Goal: Check status: Check status

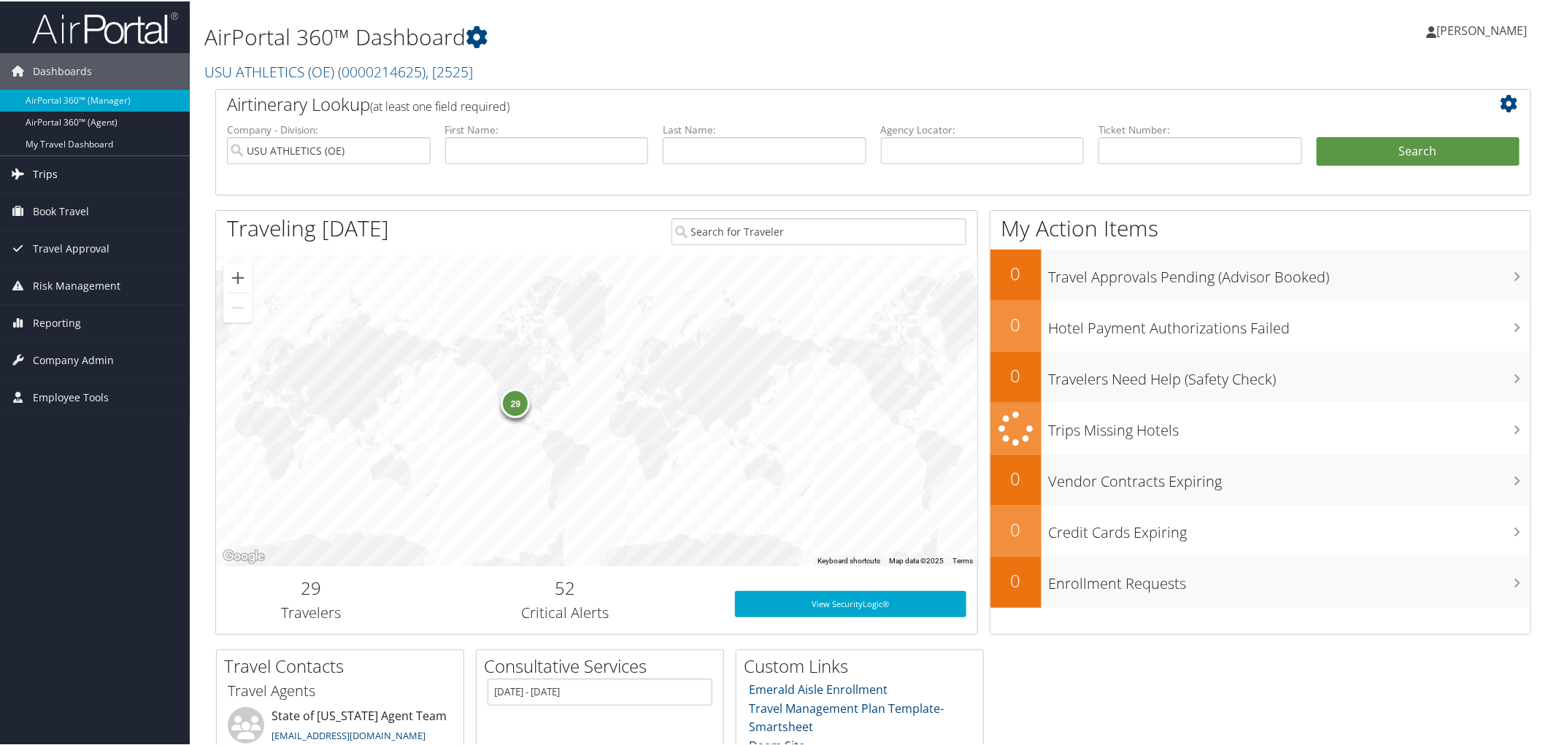
click at [57, 175] on link "Trips" at bounding box center [95, 173] width 190 height 36
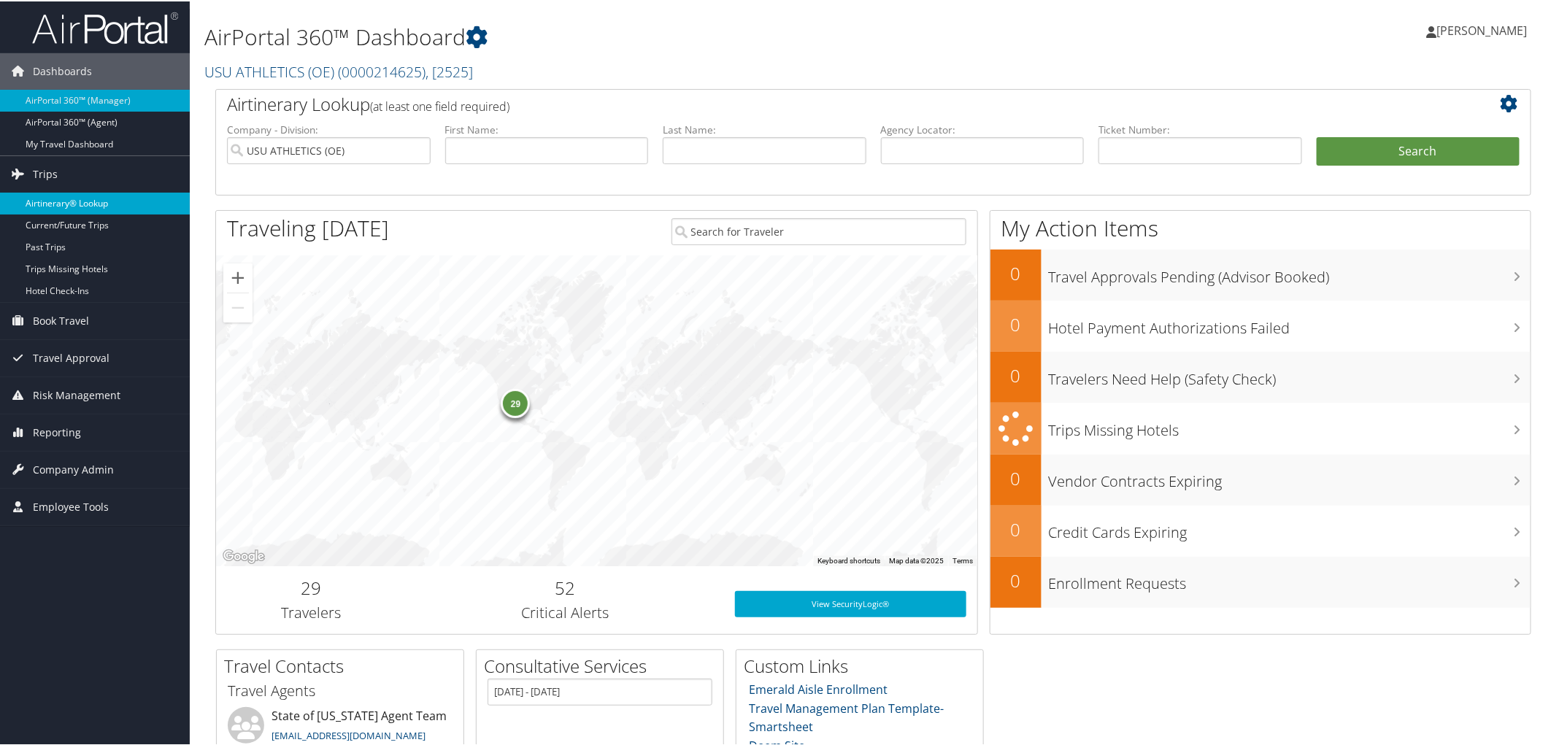
click at [69, 206] on link "Airtinerary® Lookup" at bounding box center [95, 202] width 190 height 22
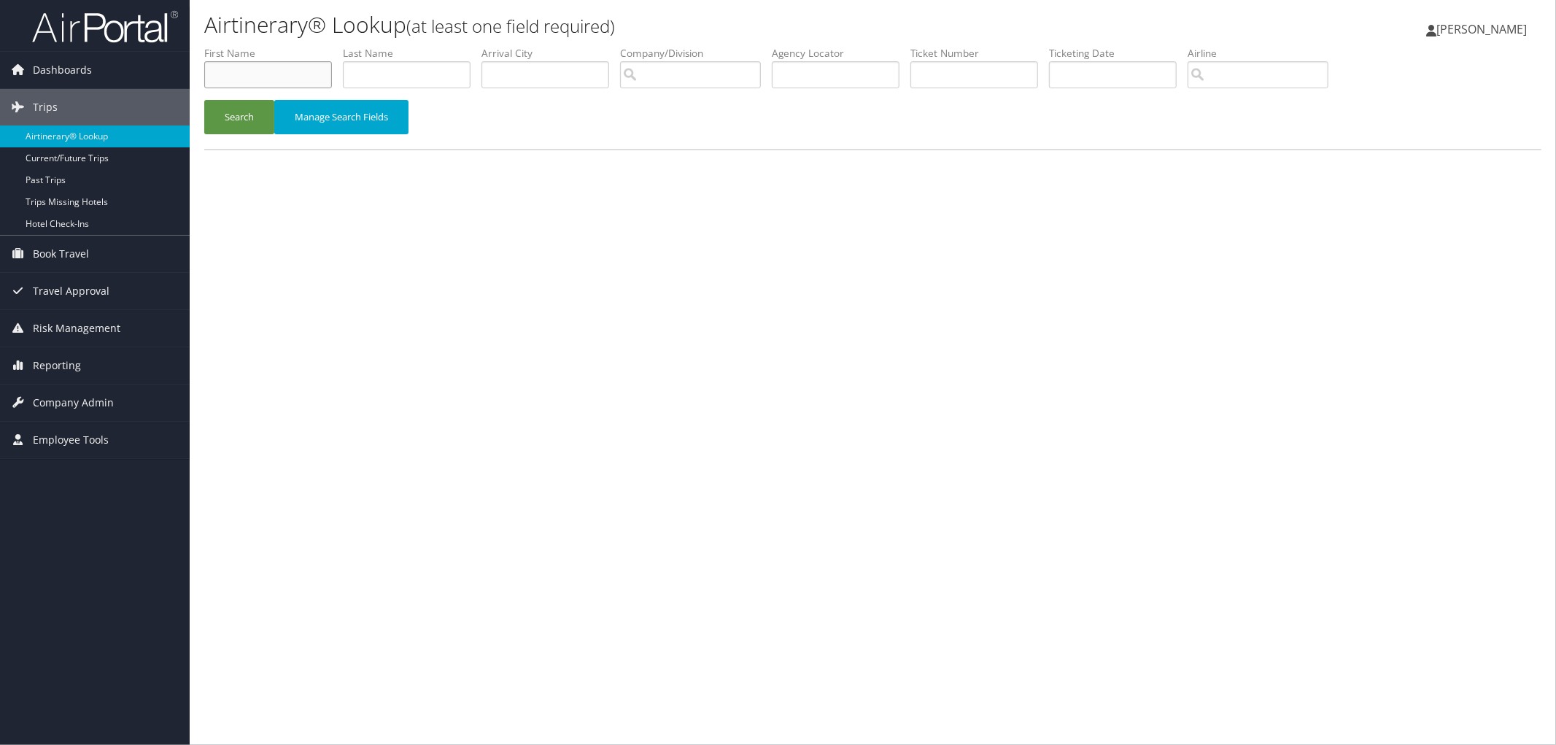
click at [281, 74] on input "text" at bounding box center [268, 74] width 128 height 27
type input "[PERSON_NAME]"
click at [238, 120] on button "Search" at bounding box center [239, 117] width 70 height 34
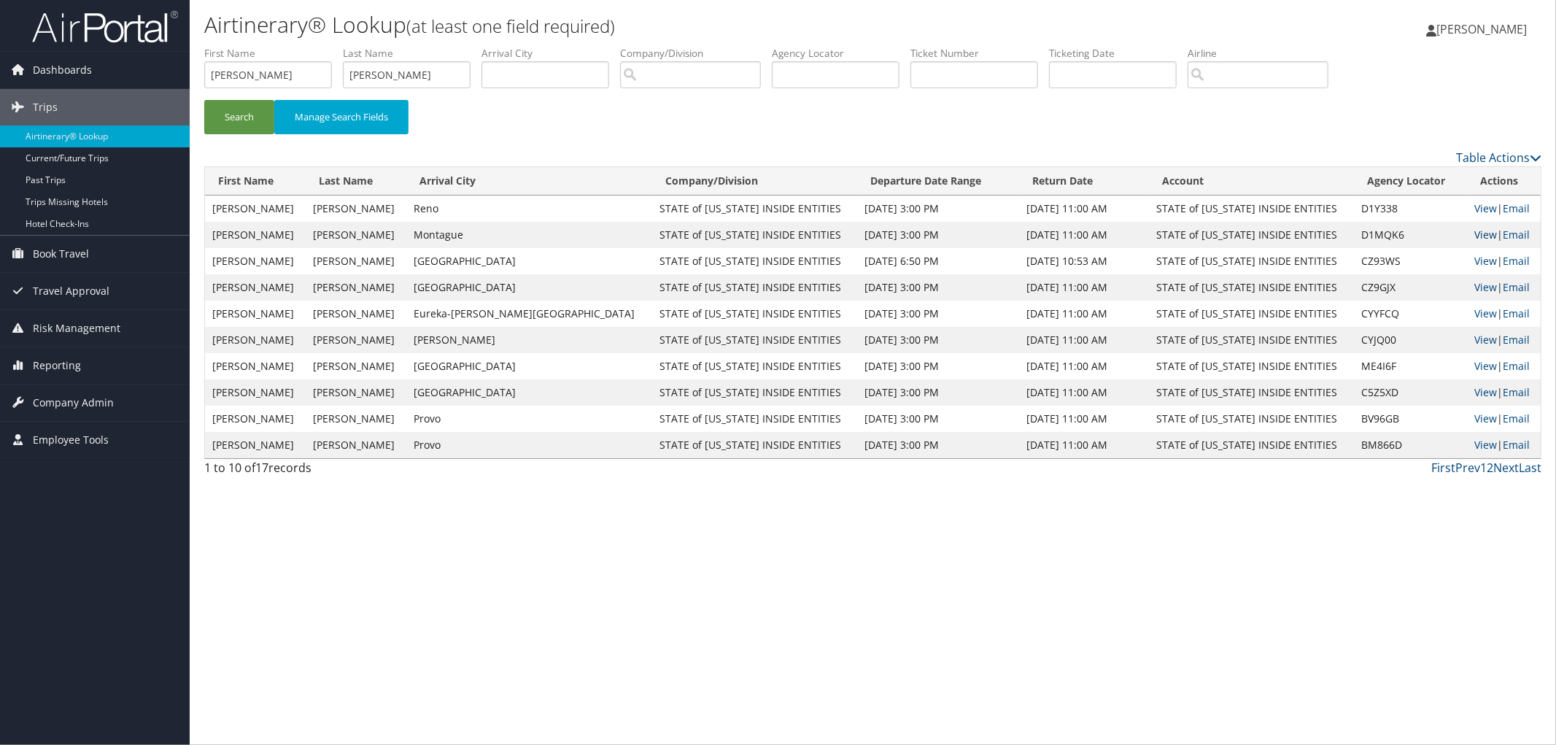
click at [1475, 241] on link "View" at bounding box center [1486, 235] width 23 height 14
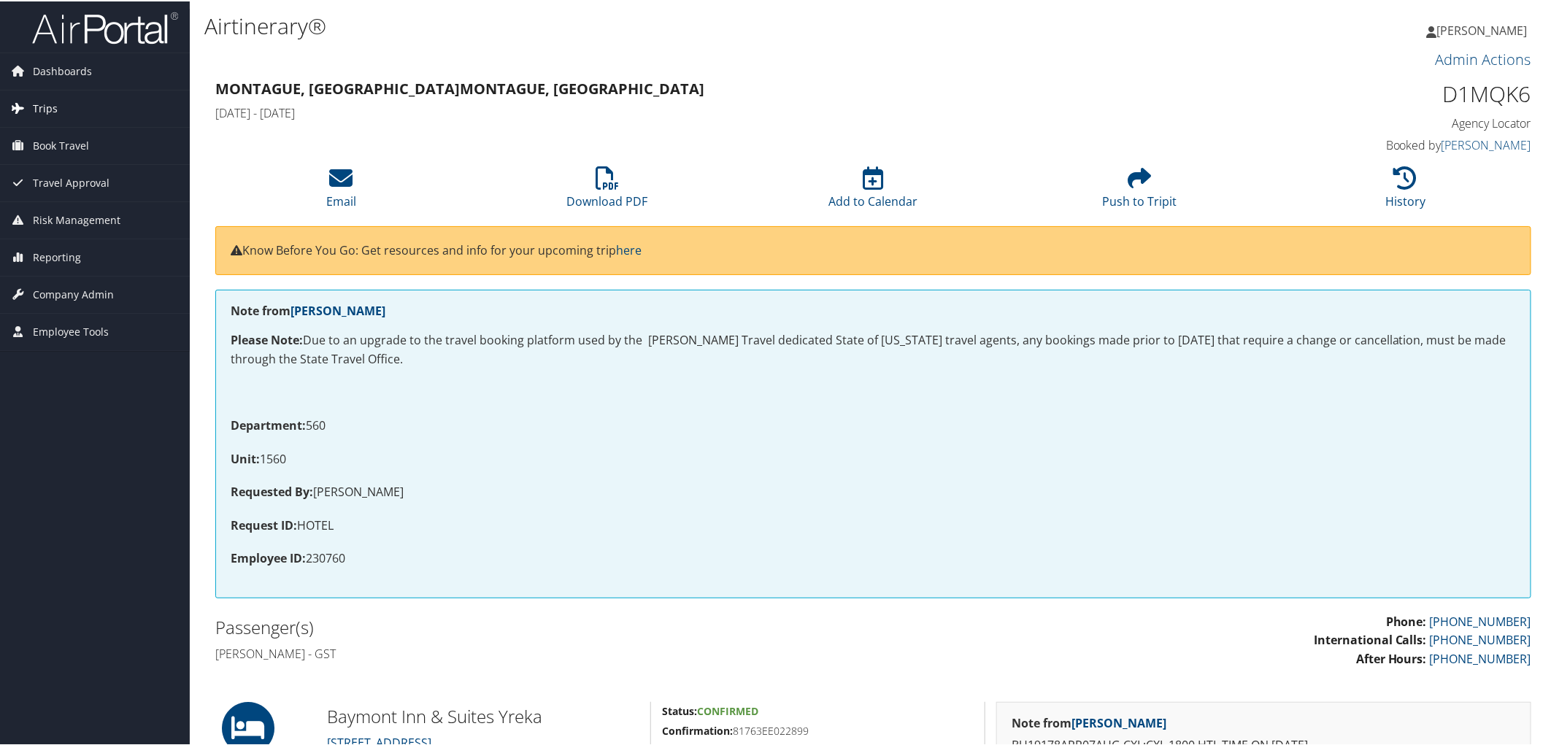
click at [41, 104] on span "Trips" at bounding box center [45, 107] width 25 height 36
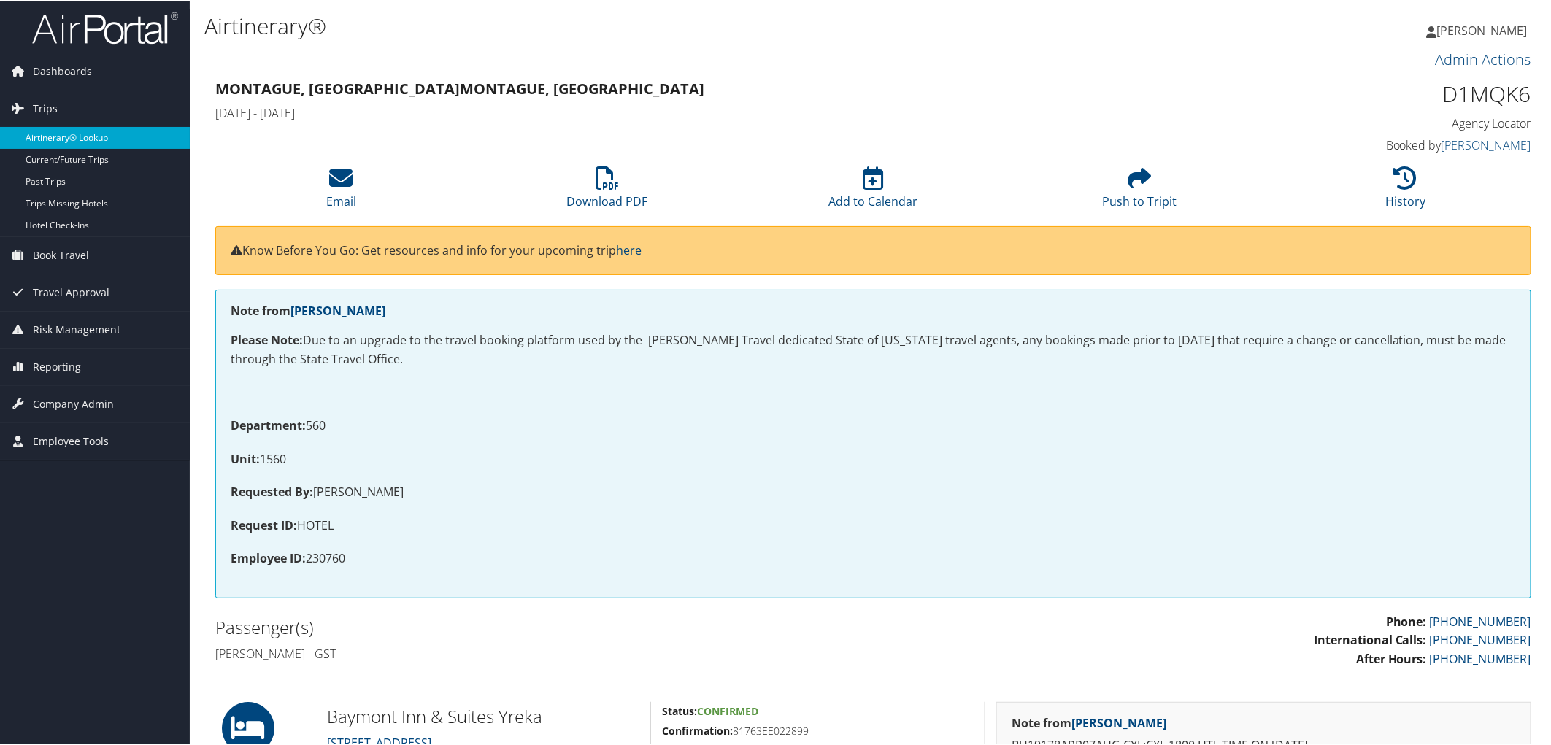
click at [55, 134] on link "Airtinerary® Lookup" at bounding box center [95, 137] width 190 height 22
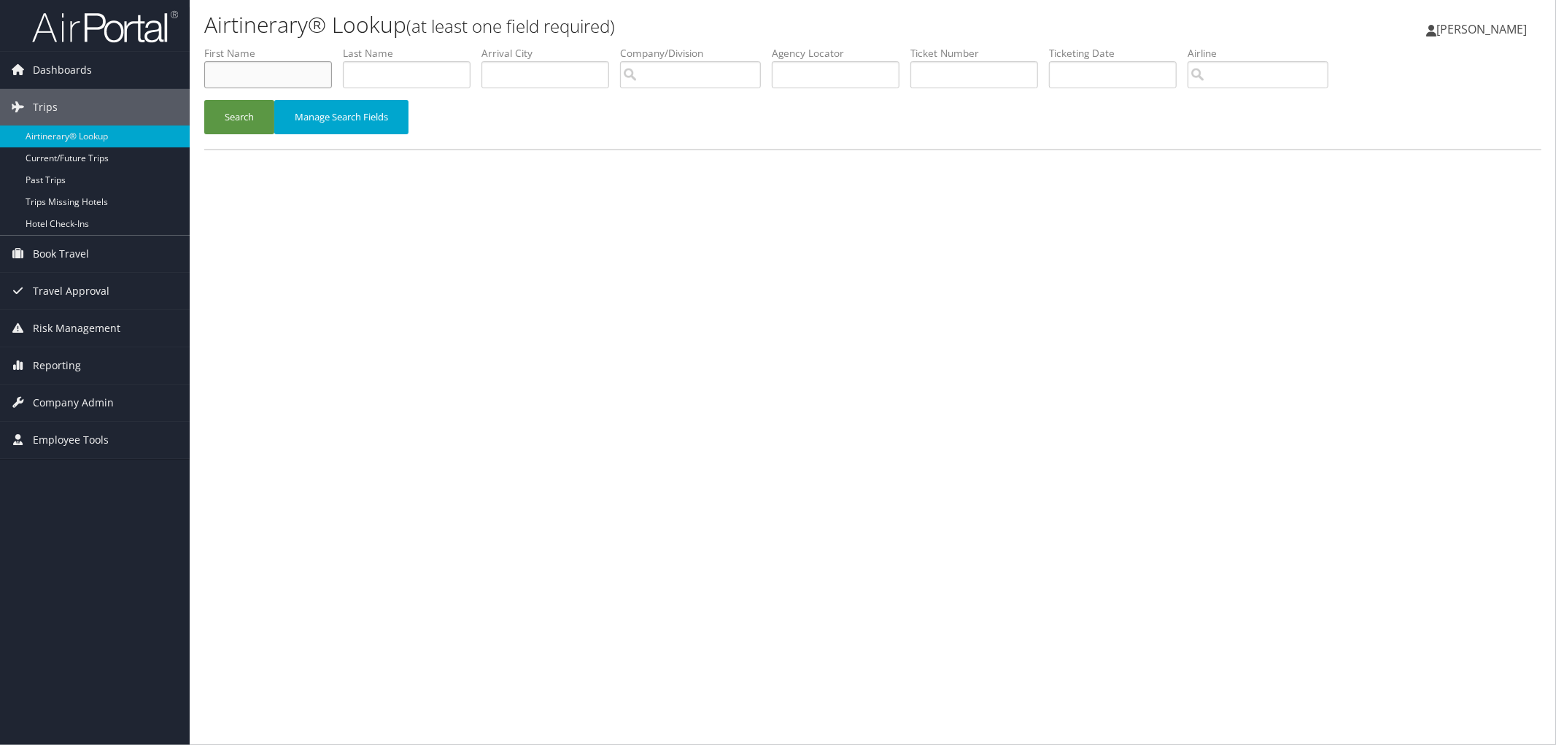
click at [239, 73] on input "text" at bounding box center [268, 74] width 128 height 27
type input "a"
type input "[PERSON_NAME]"
type input "harmon"
click at [242, 126] on button "Search" at bounding box center [239, 117] width 70 height 34
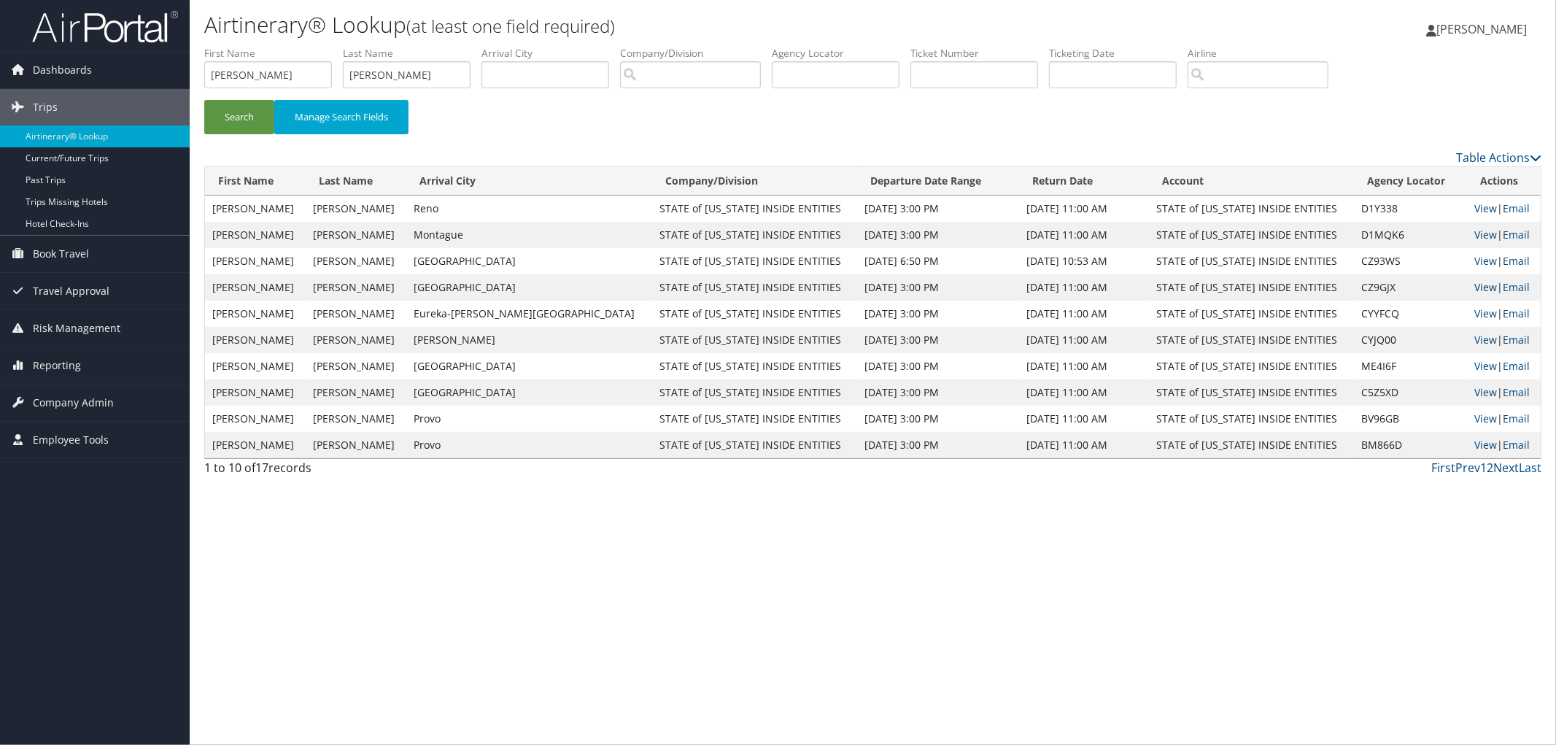
click at [1475, 287] on link "View" at bounding box center [1486, 287] width 23 height 14
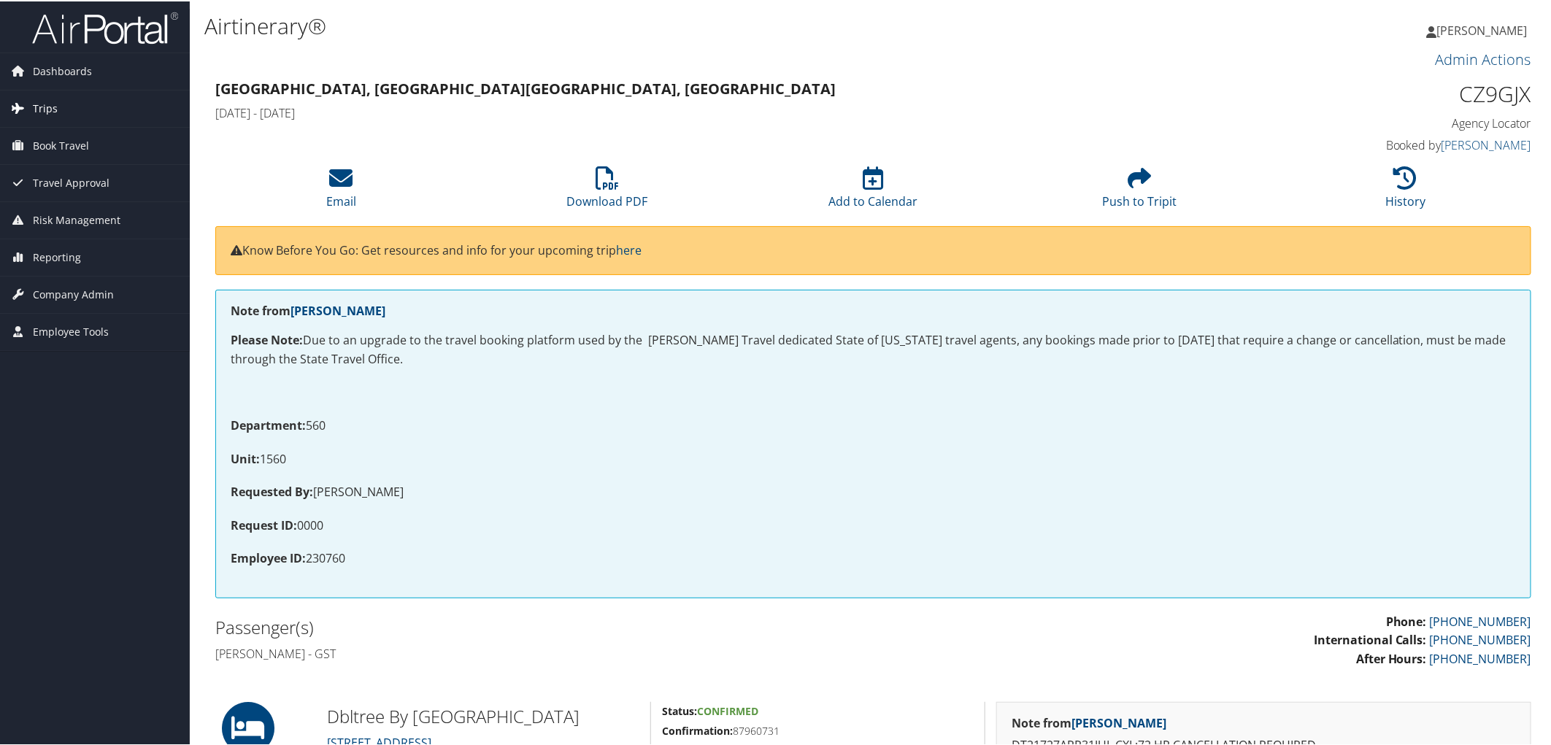
click at [37, 106] on span "Trips" at bounding box center [45, 107] width 25 height 36
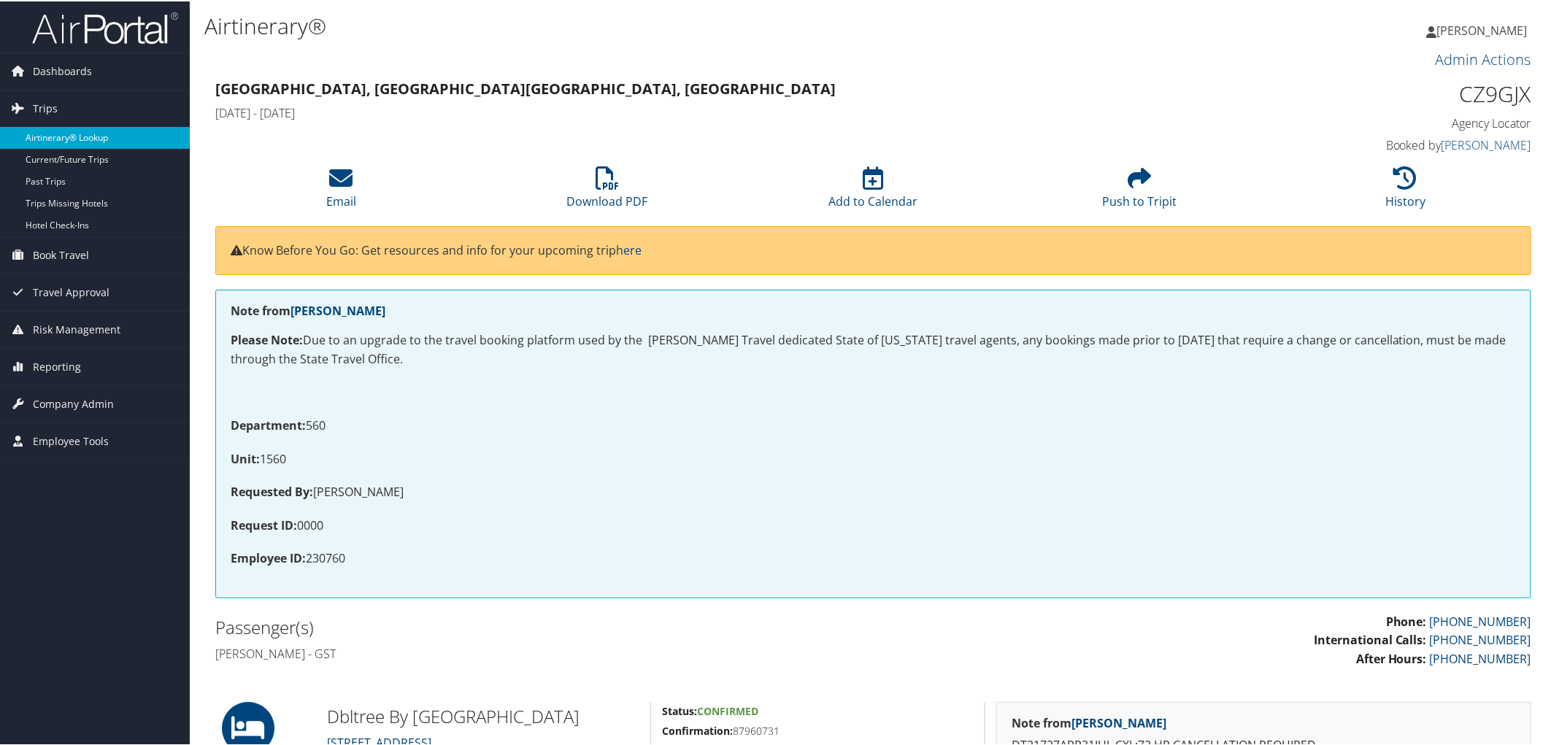
click at [54, 144] on link "Airtinerary® Lookup" at bounding box center [95, 137] width 190 height 22
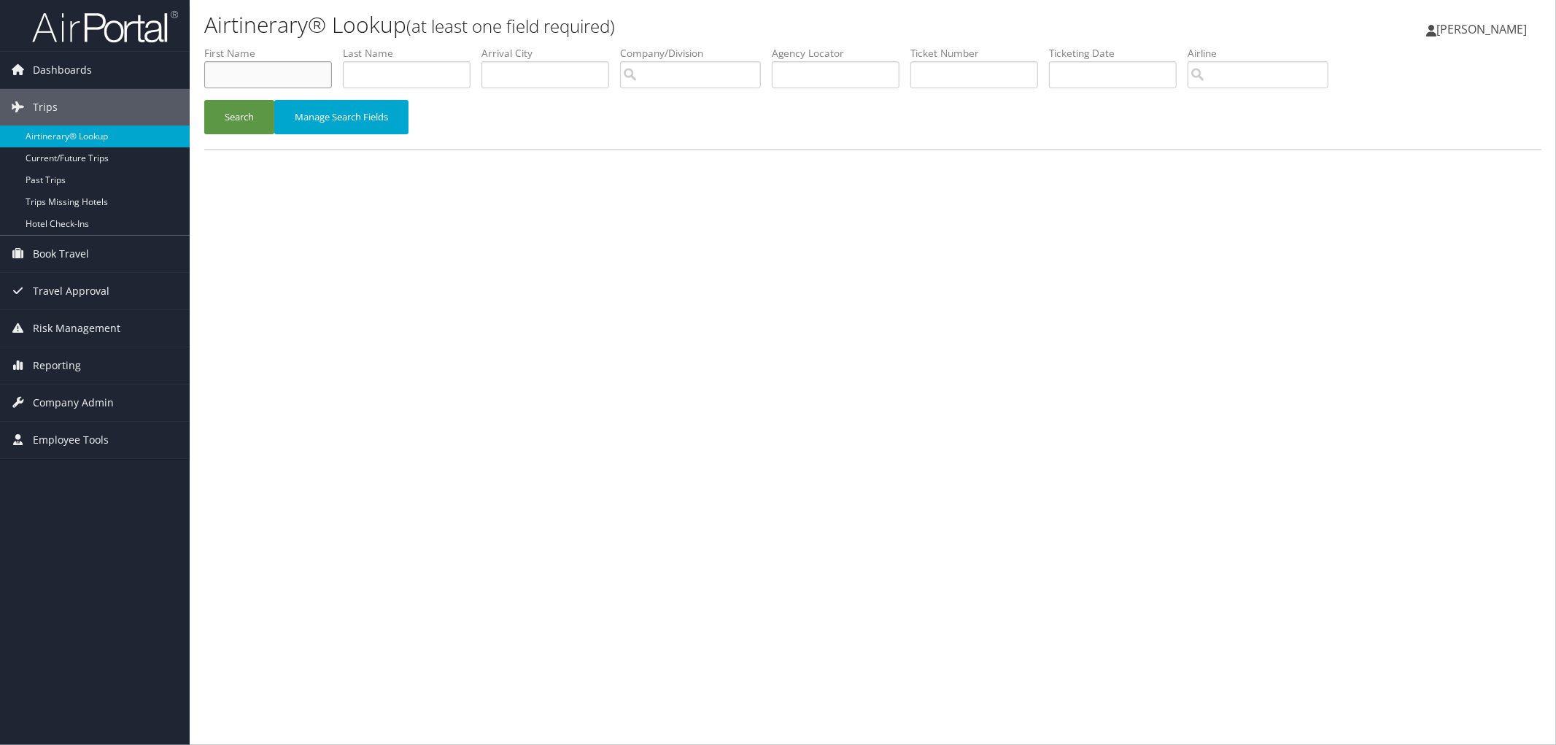
click at [208, 71] on input "text" at bounding box center [268, 74] width 128 height 27
type input "[PERSON_NAME]"
drag, startPoint x: 263, startPoint y: 72, endPoint x: 166, endPoint y: 66, distance: 96.5
click at [166, 66] on div "Dashboards AirPortal 360™ (Manager) AirPortal 360™ (Agent) My Travel Dashboard …" at bounding box center [778, 372] width 1556 height 745
type input "Donna"
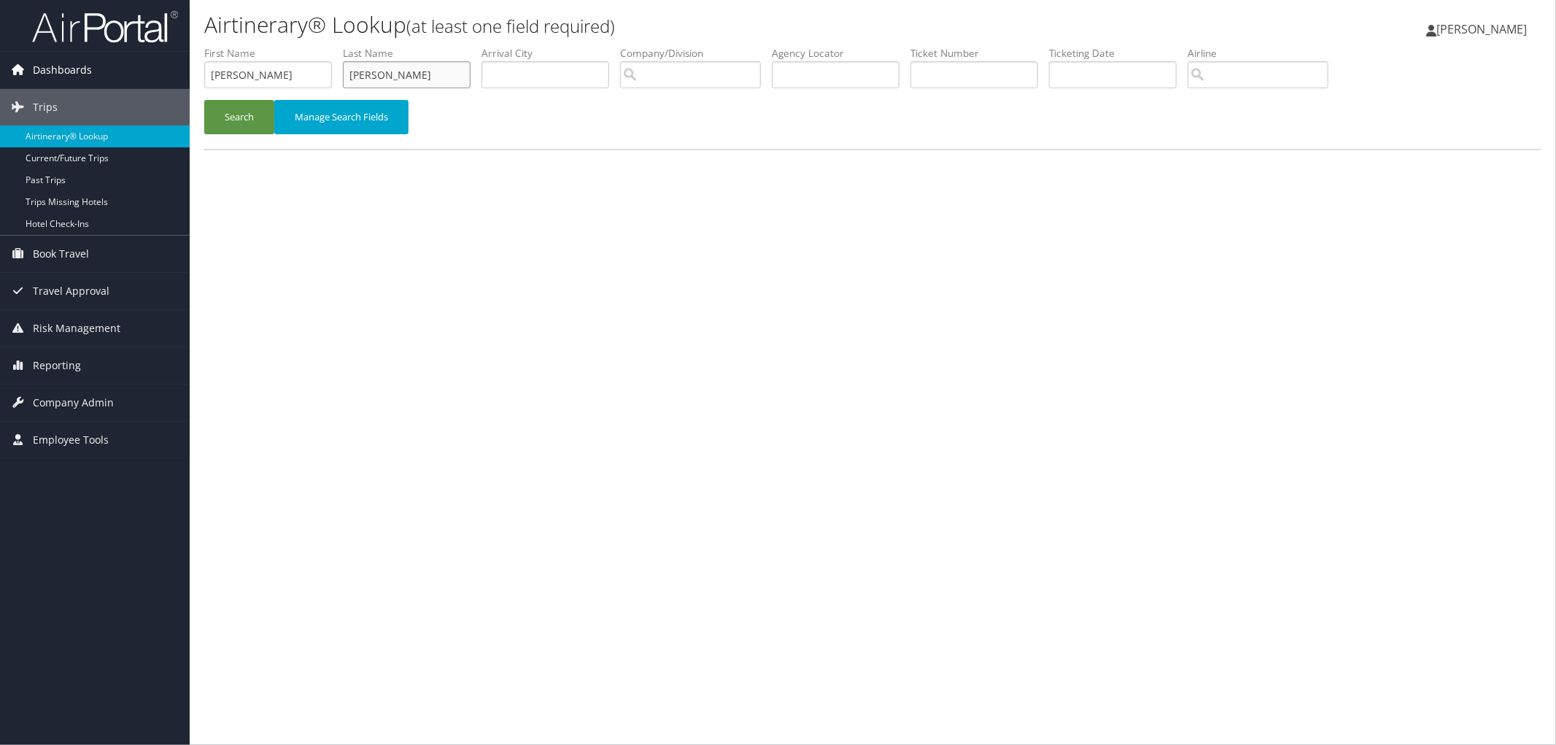
type input "marshall"
click at [204, 100] on button "Search" at bounding box center [239, 117] width 70 height 34
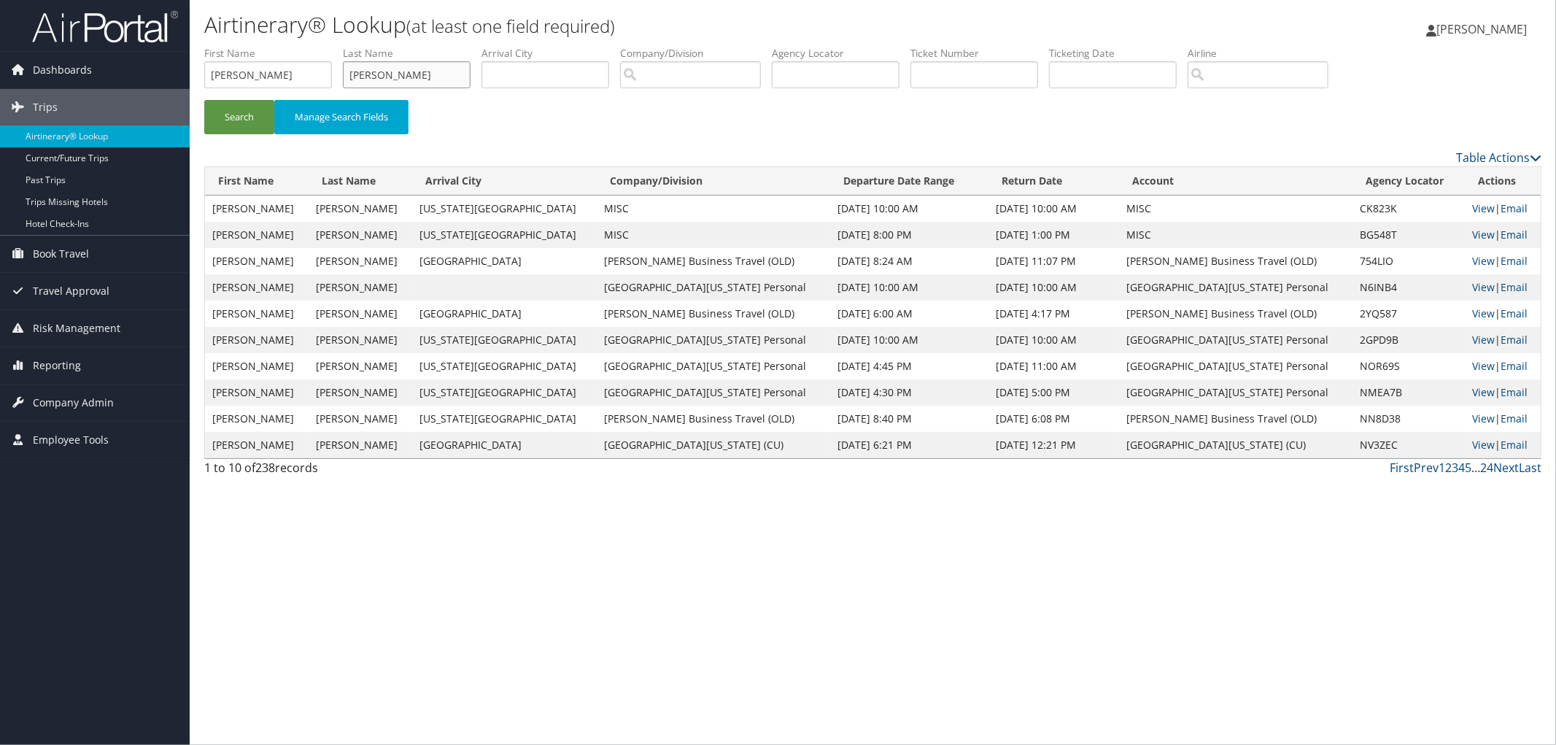
drag, startPoint x: 417, startPoint y: 76, endPoint x: 351, endPoint y: 76, distance: 65.7
click at [351, 76] on input "marshall" at bounding box center [407, 74] width 128 height 27
type input "[PERSON_NAME]"
drag, startPoint x: 252, startPoint y: 75, endPoint x: 173, endPoint y: 57, distance: 81.6
click at [173, 60] on div "Dashboards AirPortal 360™ (Manager) AirPortal 360™ (Agent) My Travel Dashboard …" at bounding box center [778, 372] width 1556 height 745
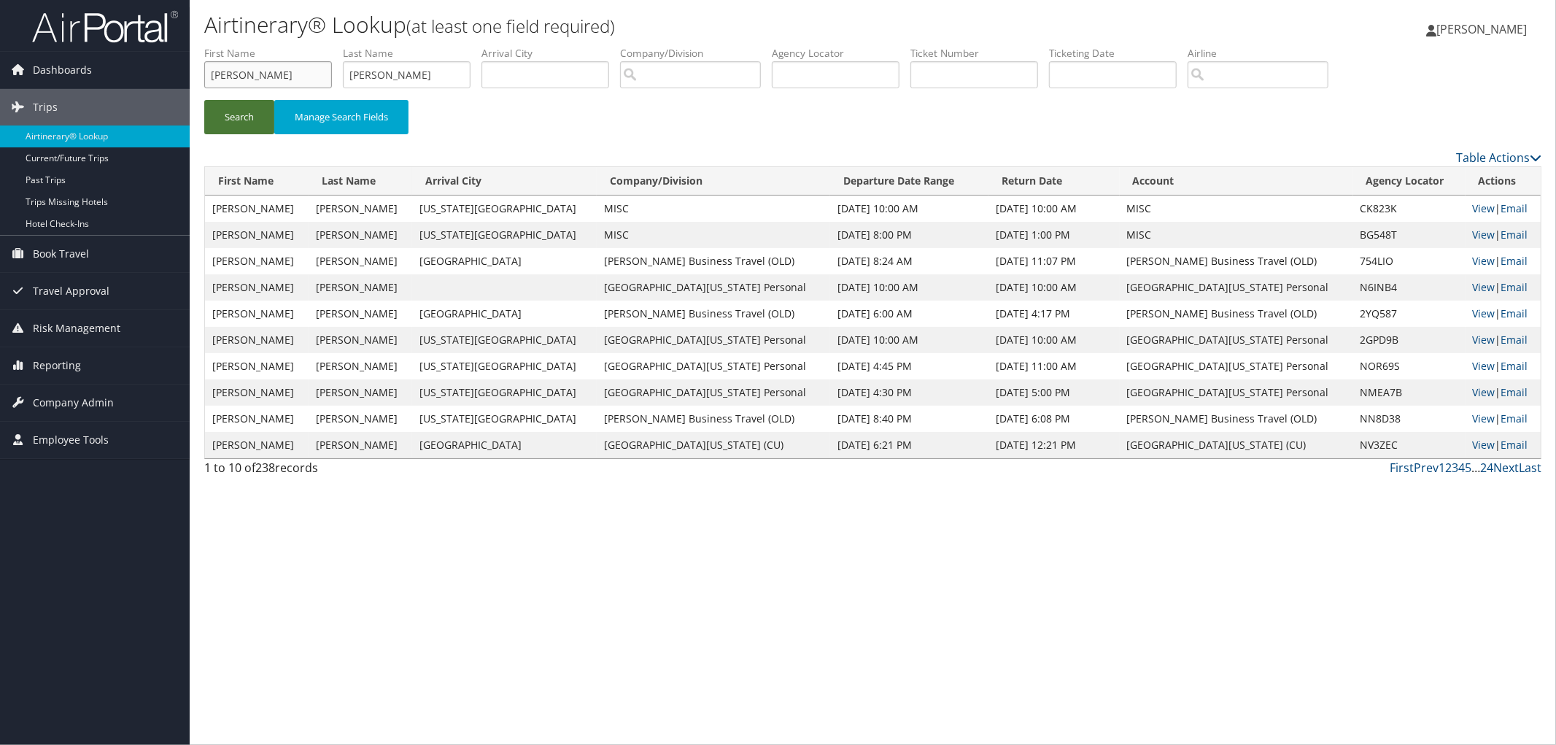
type input "[PERSON_NAME]"
click at [242, 111] on button "Search" at bounding box center [239, 117] width 70 height 34
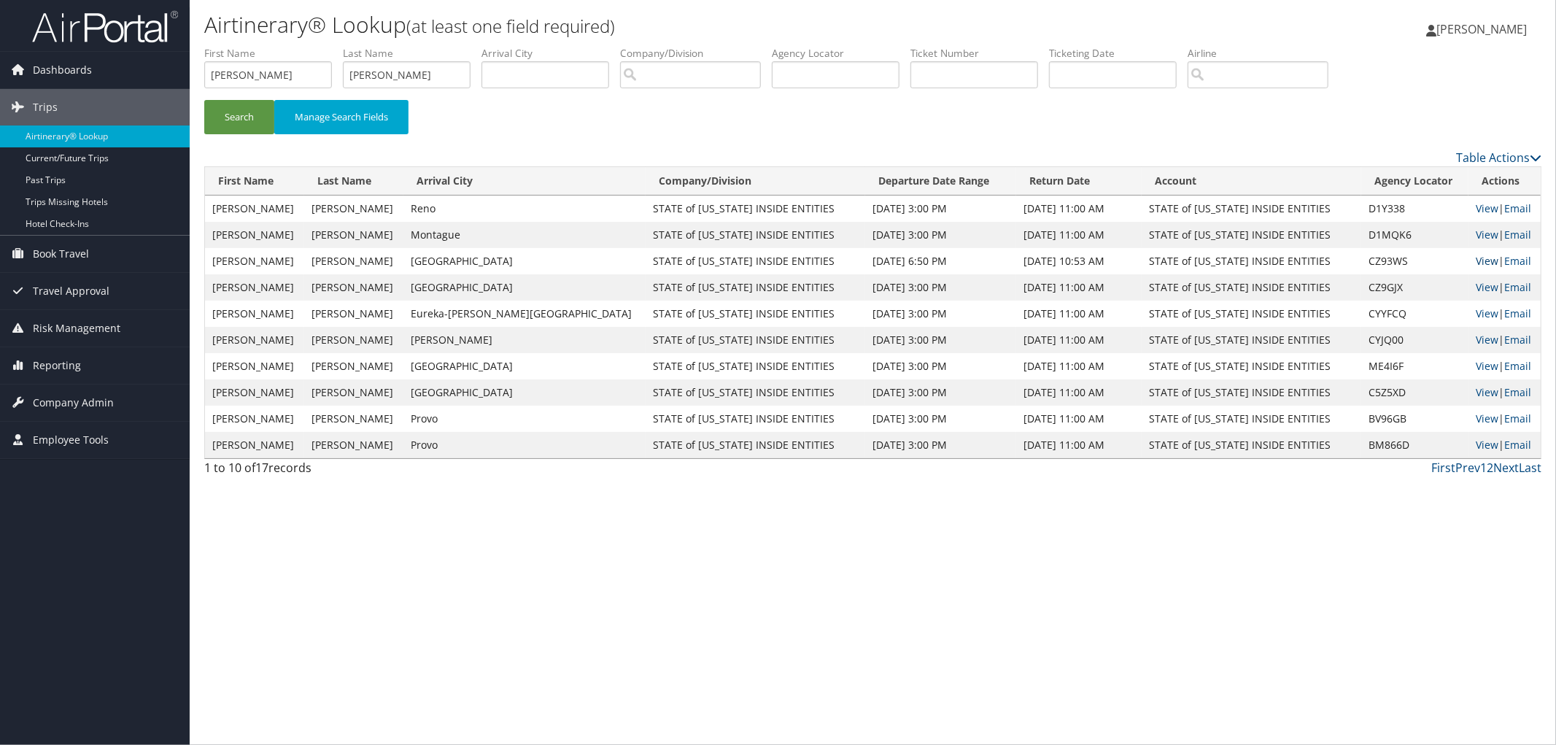
click at [1476, 260] on link "View" at bounding box center [1487, 261] width 23 height 14
